Goal: Task Accomplishment & Management: Manage account settings

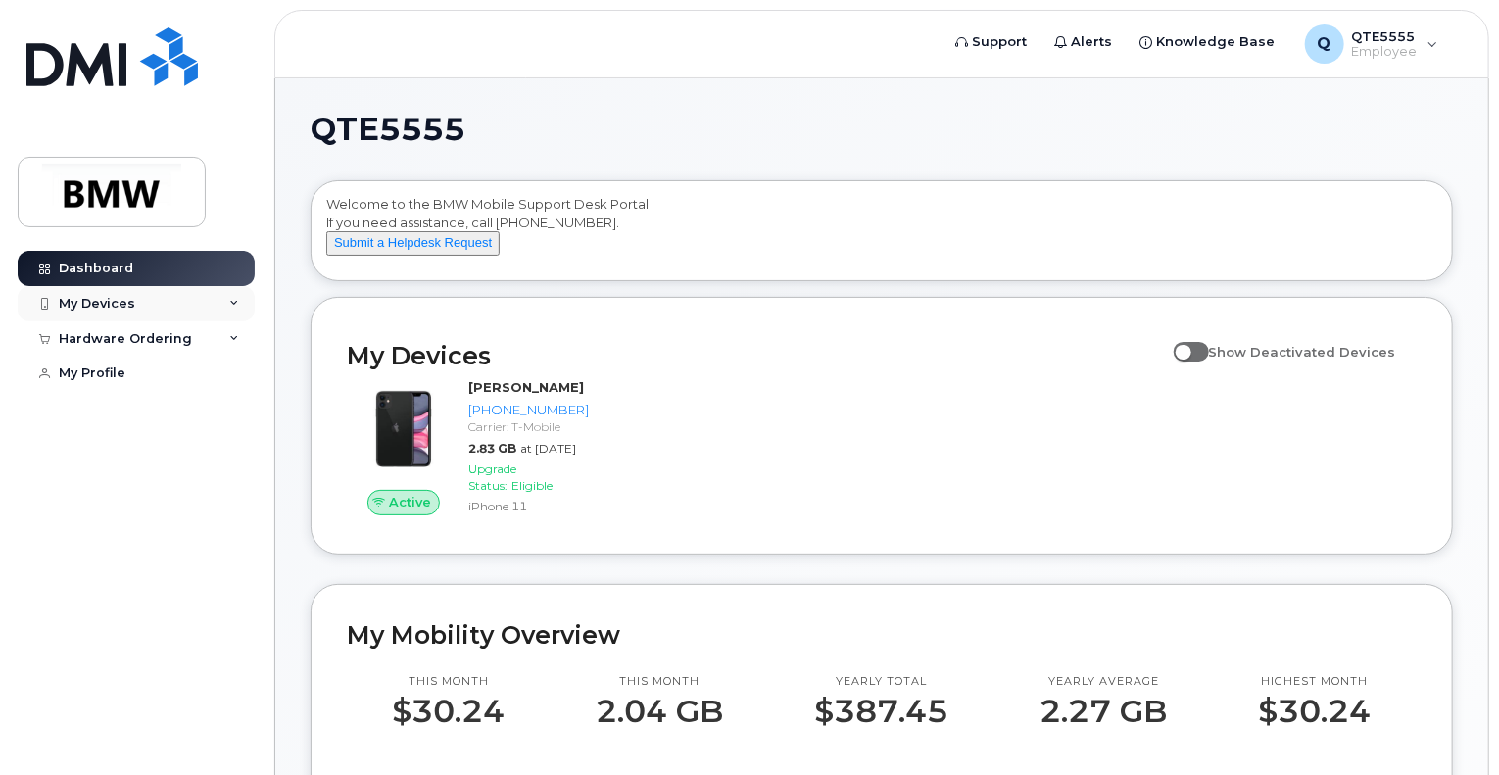
click at [227, 305] on div "My Devices" at bounding box center [136, 303] width 237 height 35
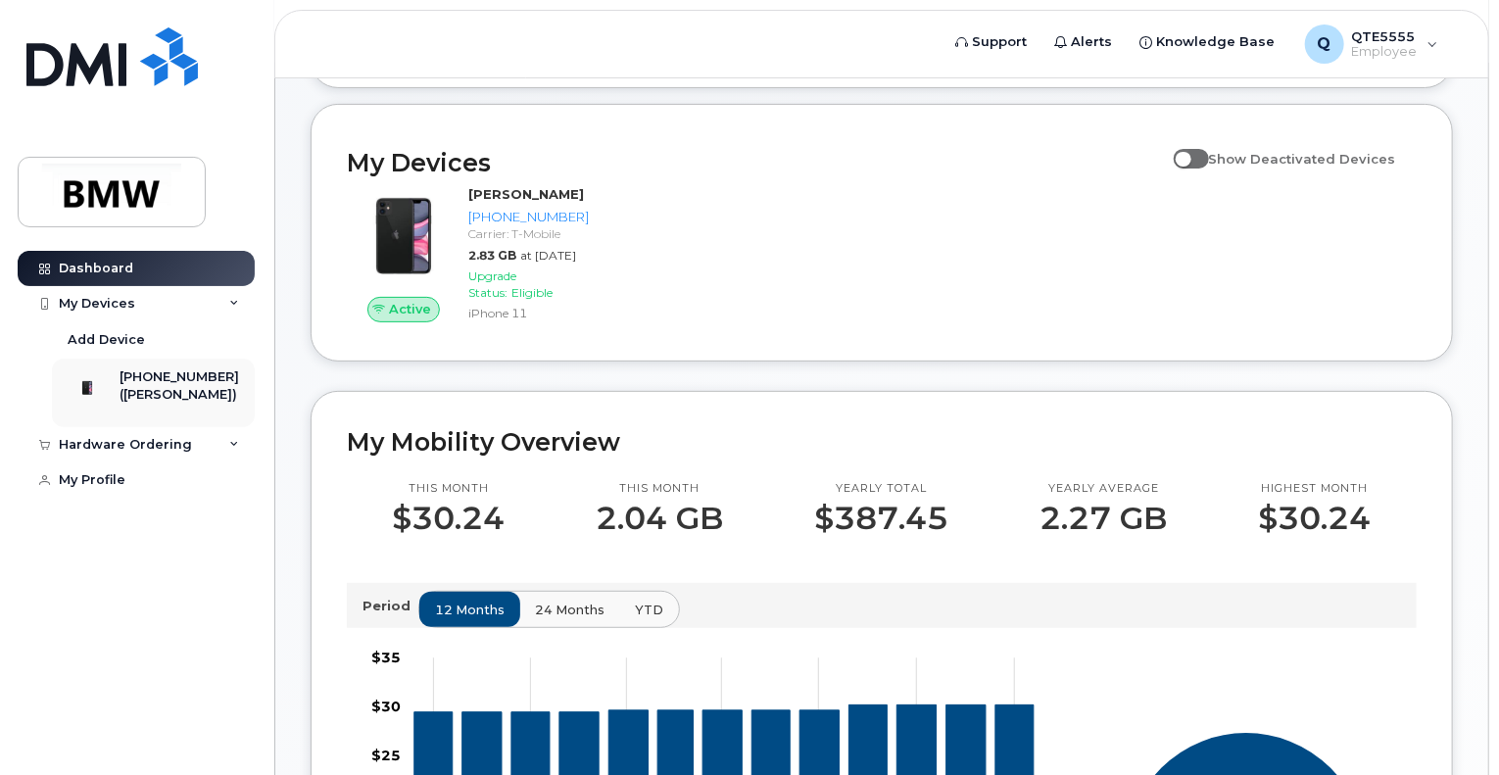
scroll to position [196, 0]
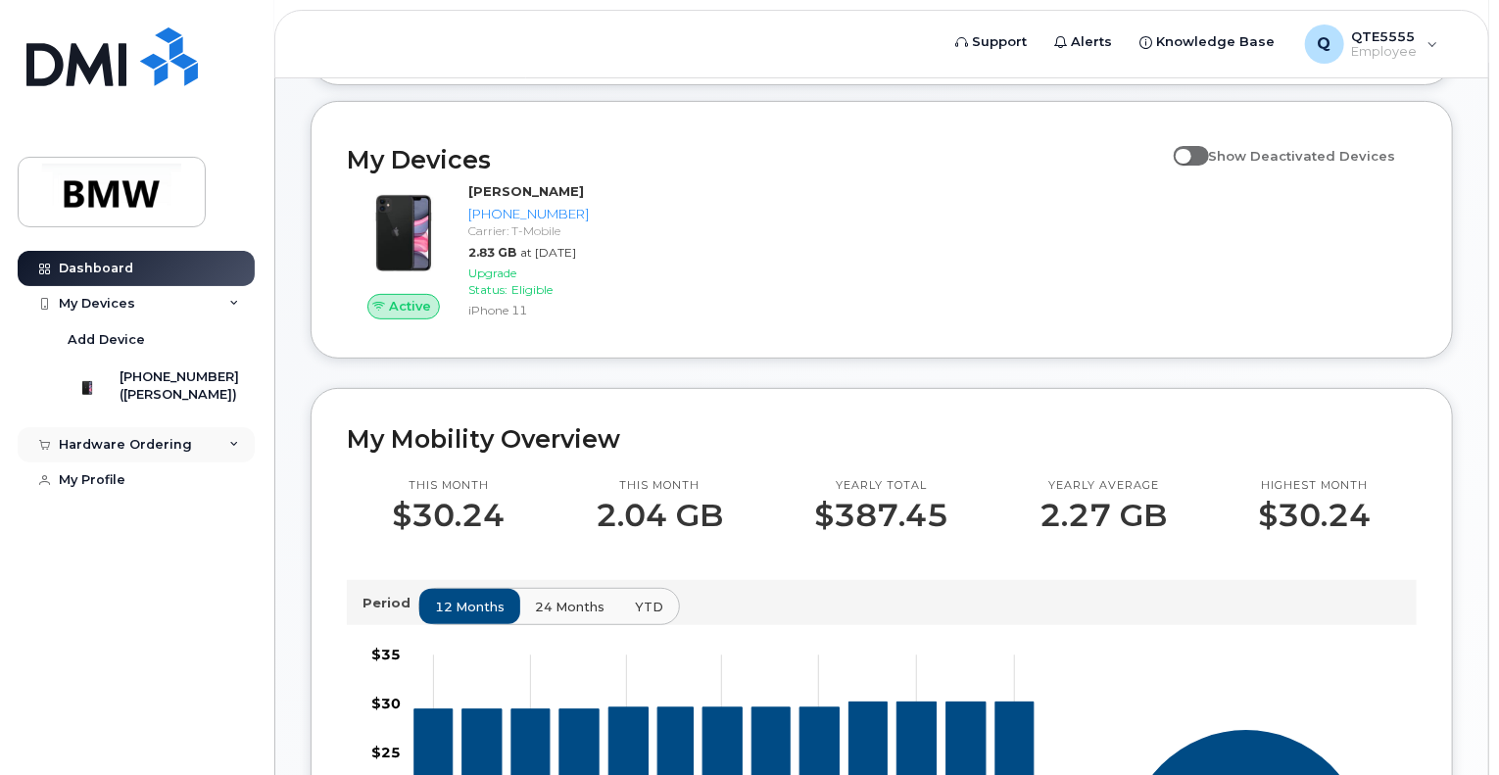
click at [139, 453] on div "Hardware Ordering" at bounding box center [125, 445] width 133 height 16
click at [132, 520] on link "My Profile" at bounding box center [136, 517] width 237 height 35
